Goal: Download file/media

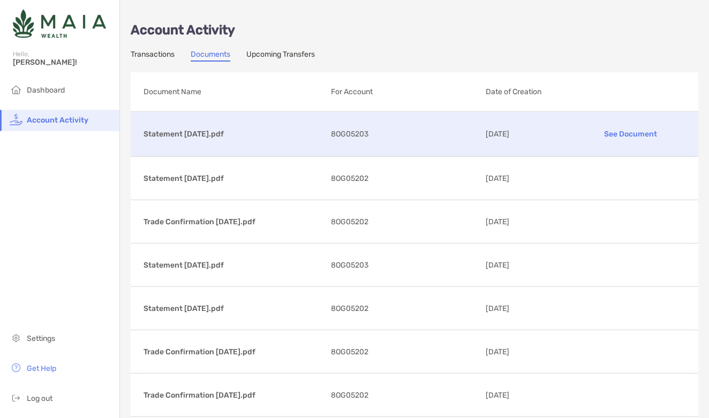
click at [210, 132] on p "Statement [DATE].pdf" at bounding box center [233, 133] width 179 height 13
click at [615, 132] on p "See Document" at bounding box center [631, 134] width 110 height 19
click at [615, 134] on p "See Document" at bounding box center [631, 134] width 110 height 19
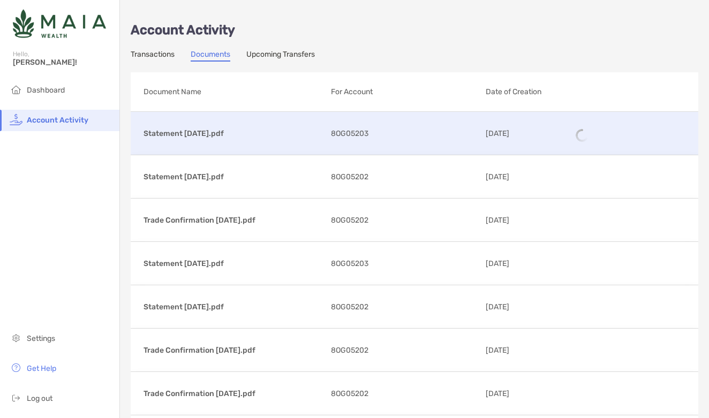
click at [615, 134] on div at bounding box center [631, 135] width 110 height 13
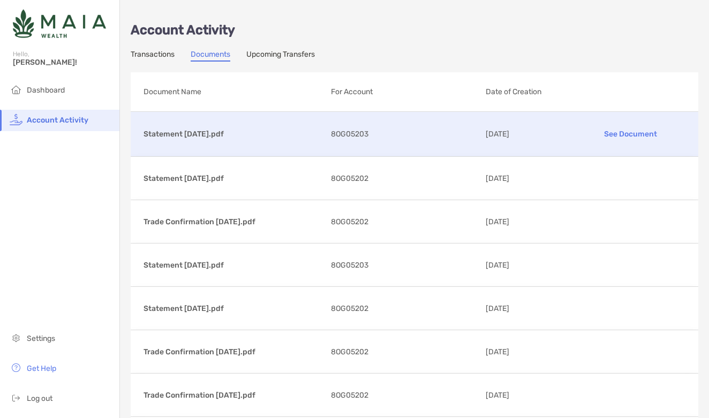
click at [615, 134] on p "See Document" at bounding box center [631, 134] width 110 height 19
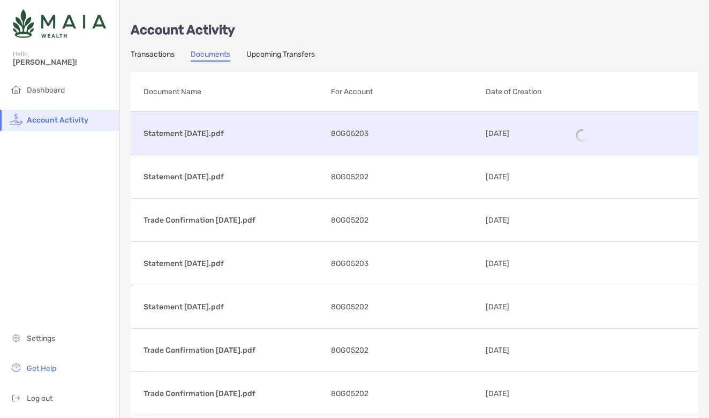
click at [615, 134] on div at bounding box center [631, 135] width 110 height 13
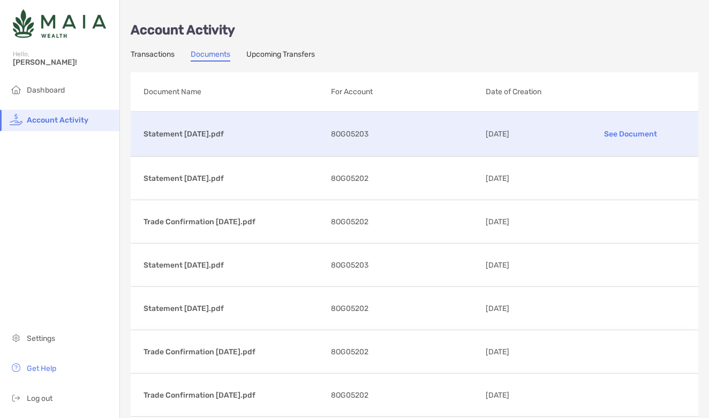
click at [238, 131] on p "Statement [DATE].pdf" at bounding box center [233, 133] width 179 height 13
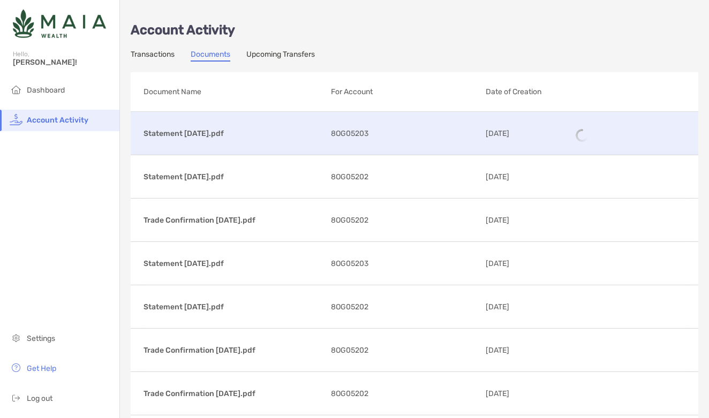
click at [238, 131] on p "Statement [DATE].pdf" at bounding box center [233, 133] width 179 height 13
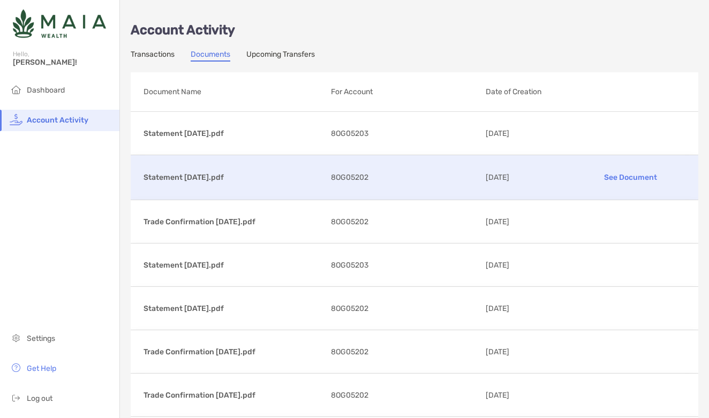
click at [591, 184] on p "See Document" at bounding box center [631, 177] width 110 height 19
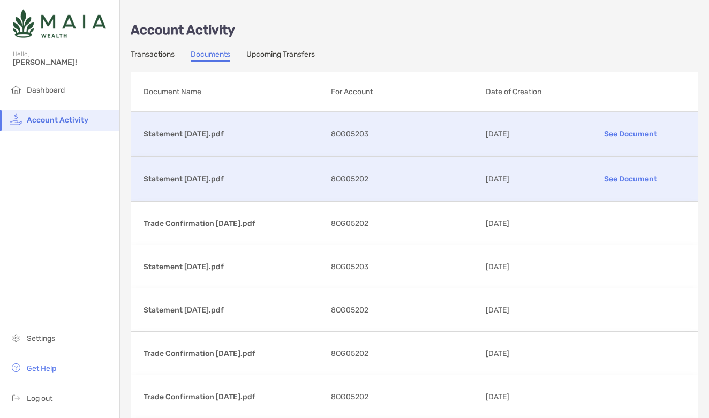
click at [628, 133] on p "See Document" at bounding box center [631, 134] width 110 height 19
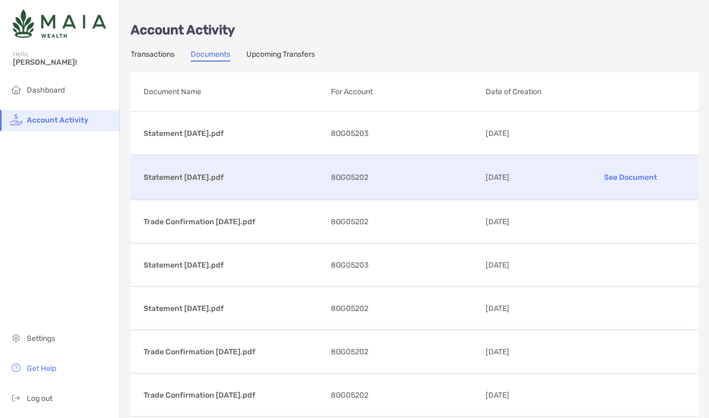
click at [158, 51] on link "Transactions" at bounding box center [153, 56] width 44 height 12
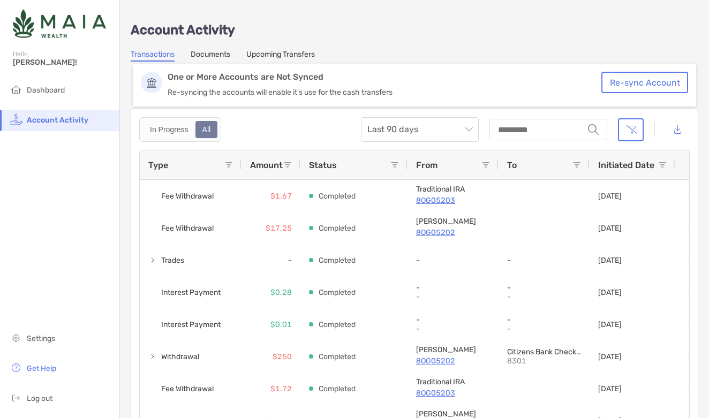
click at [213, 55] on link "Documents" at bounding box center [211, 56] width 40 height 12
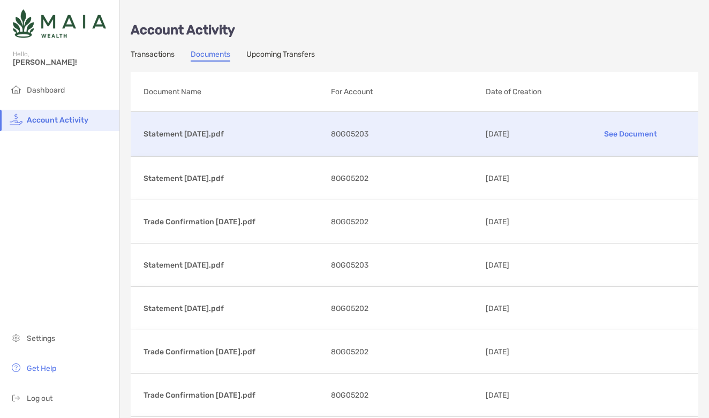
click at [281, 141] on div "Statement [DATE].pdf See Document 8OG05203 [DATE]" at bounding box center [415, 134] width 568 height 44
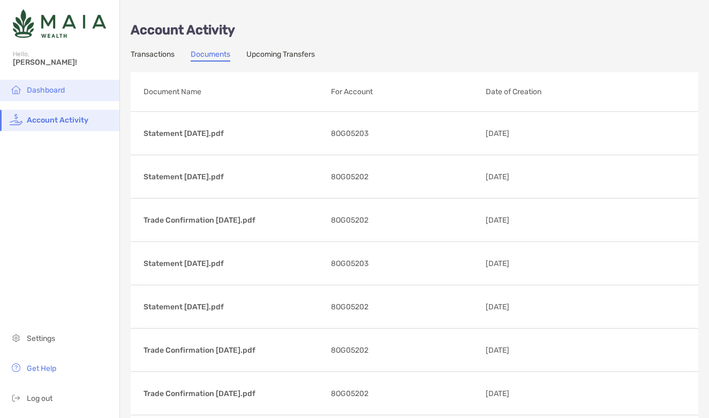
click at [32, 96] on li "Dashboard" at bounding box center [59, 90] width 119 height 21
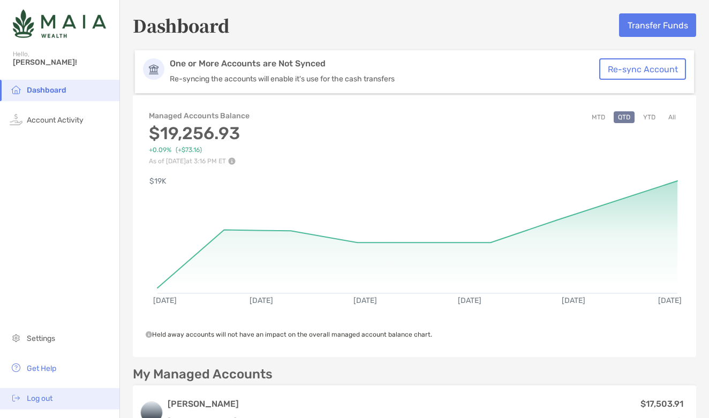
click at [40, 398] on span "Log out" at bounding box center [40, 398] width 26 height 9
